Goal: Navigation & Orientation: Find specific page/section

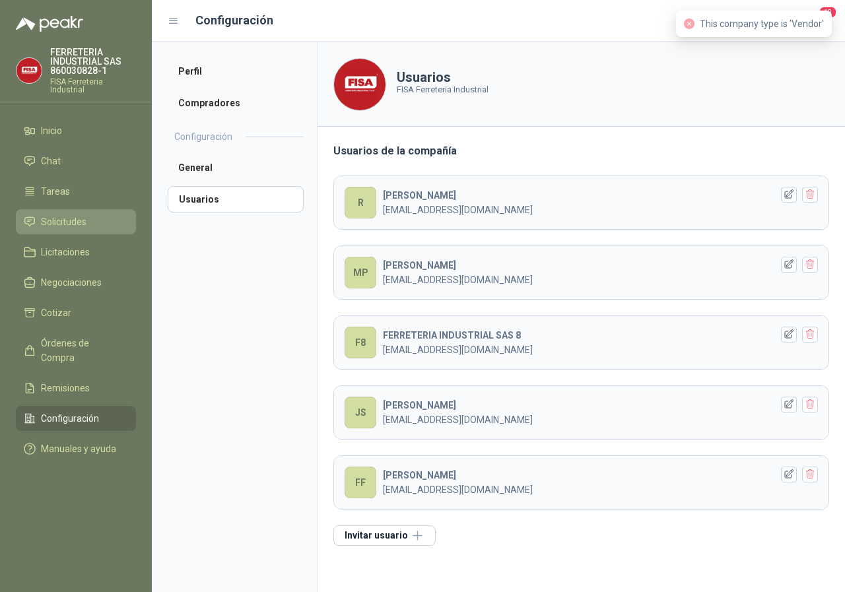
click at [61, 223] on span "Solicitudes" at bounding box center [64, 221] width 46 height 15
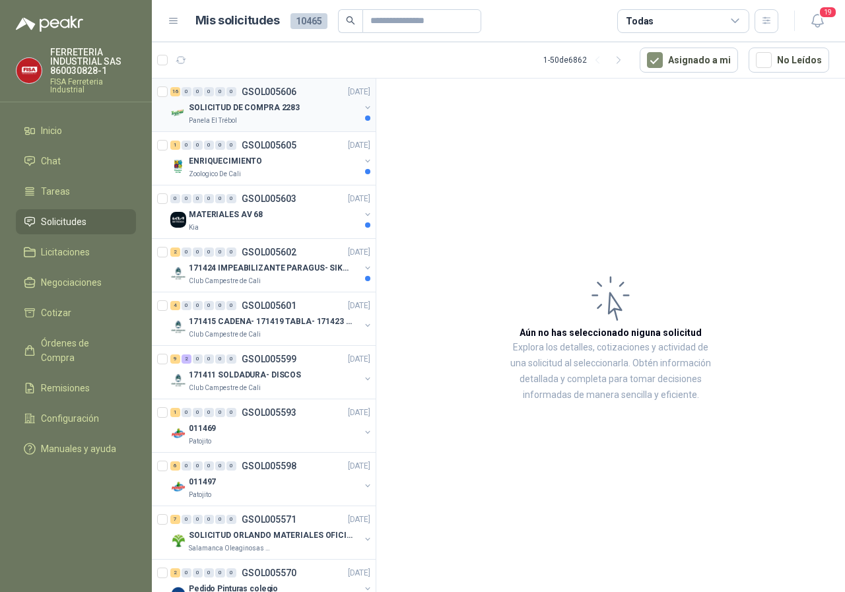
click at [248, 104] on p "SOLICITUD DE COMPRA 2283" at bounding box center [244, 108] width 111 height 13
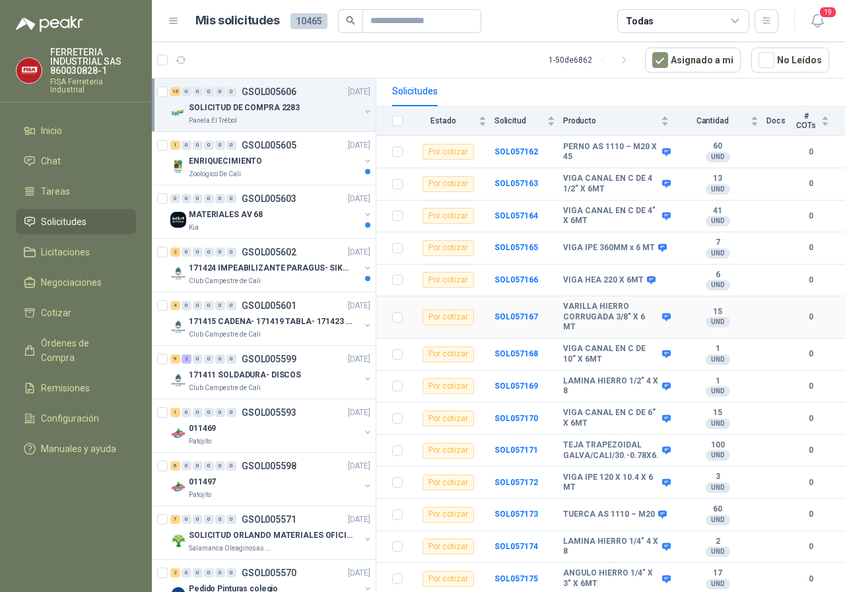
scroll to position [185, 0]
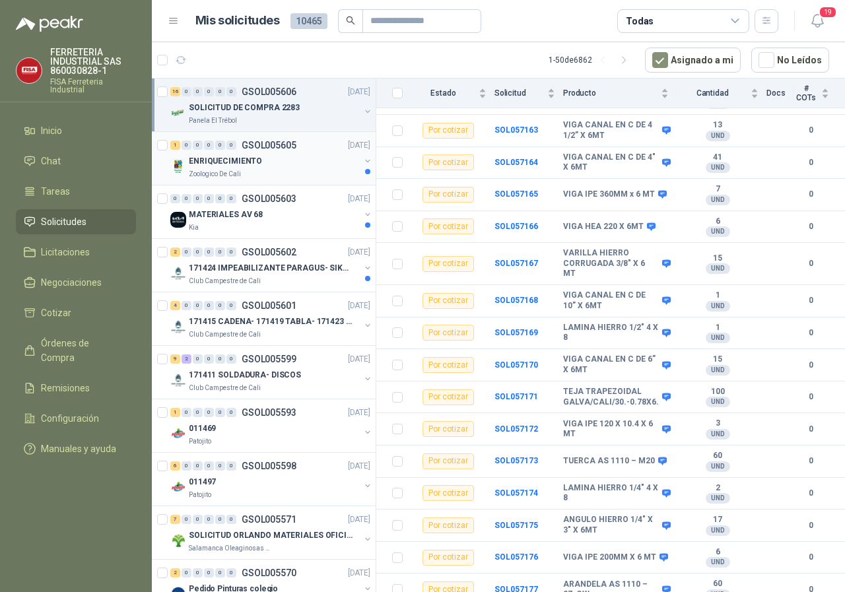
click at [219, 166] on p "ENRIQUECIMIENTO" at bounding box center [225, 161] width 73 height 13
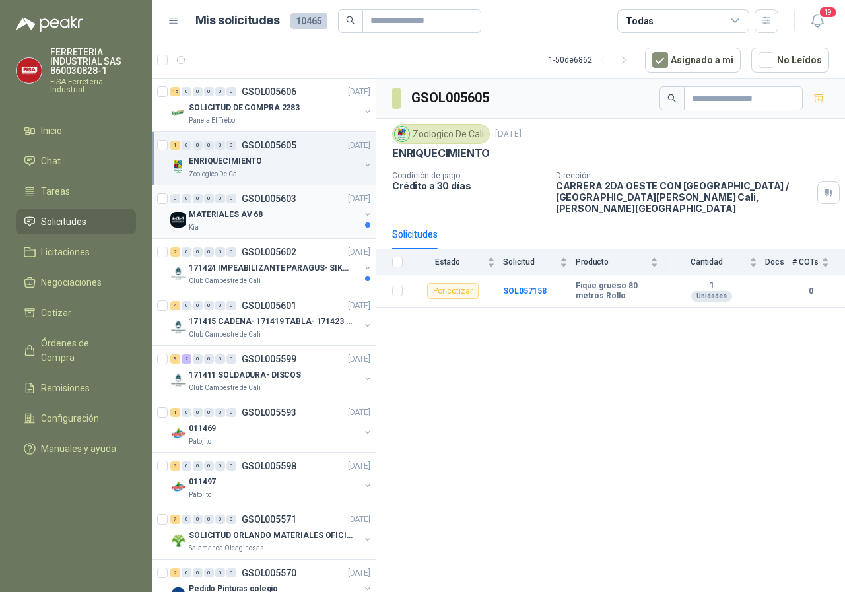
click at [245, 216] on p "MATERIALES AV 68" at bounding box center [226, 215] width 74 height 13
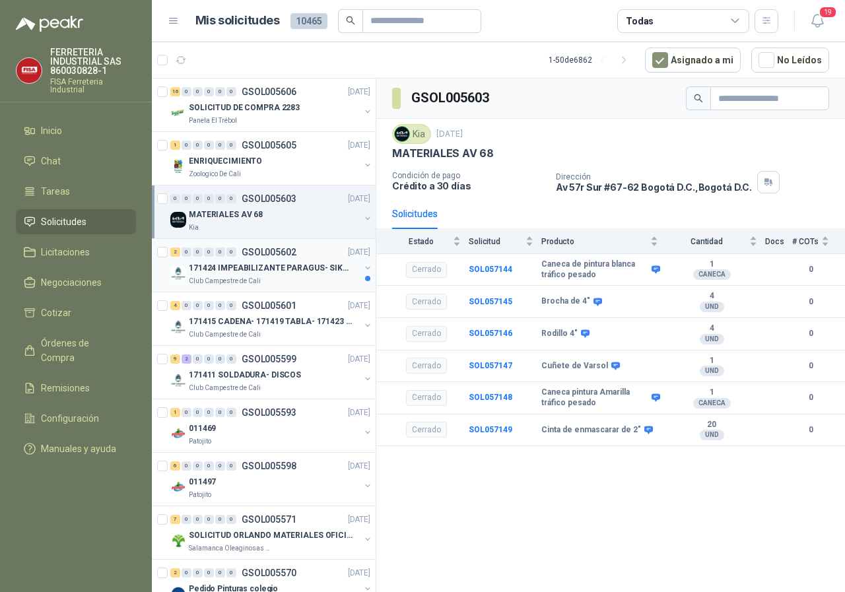
click at [278, 269] on p "171424 IMPEABILIZANTE PARAGUS- SIKALASTIC" at bounding box center [271, 268] width 164 height 13
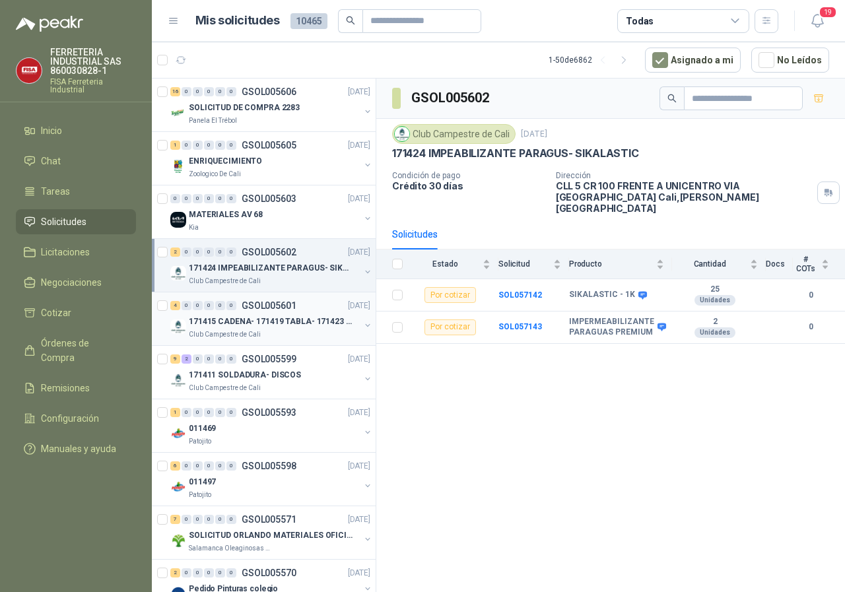
click at [249, 306] on p "GSOL005601" at bounding box center [269, 305] width 55 height 9
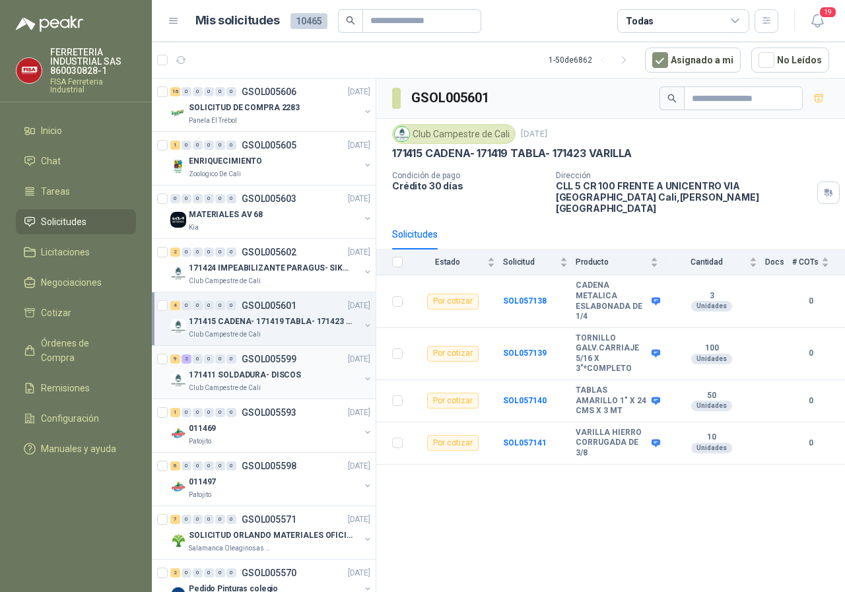
click at [250, 369] on p "171411 SOLDADURA- DISCOS" at bounding box center [245, 375] width 112 height 13
